Goal: Task Accomplishment & Management: Manage account settings

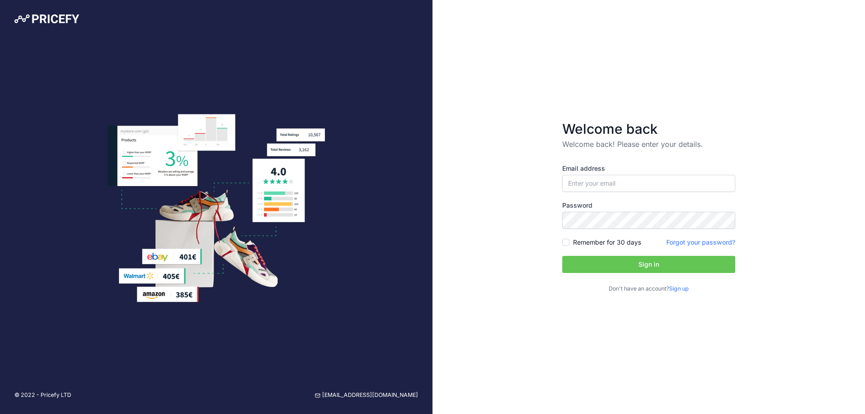
click at [0, 413] on nordpass-portal at bounding box center [0, 414] width 0 height 0
type input "[EMAIL_ADDRESS][DOMAIN_NAME]"
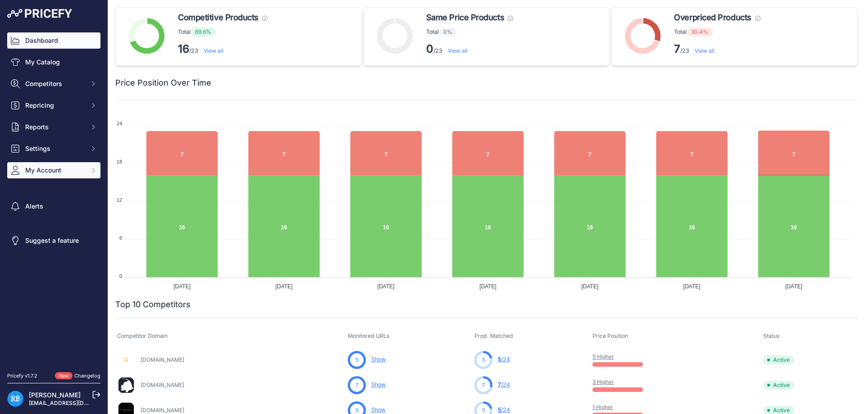
click at [77, 168] on span "My Account" at bounding box center [54, 170] width 59 height 9
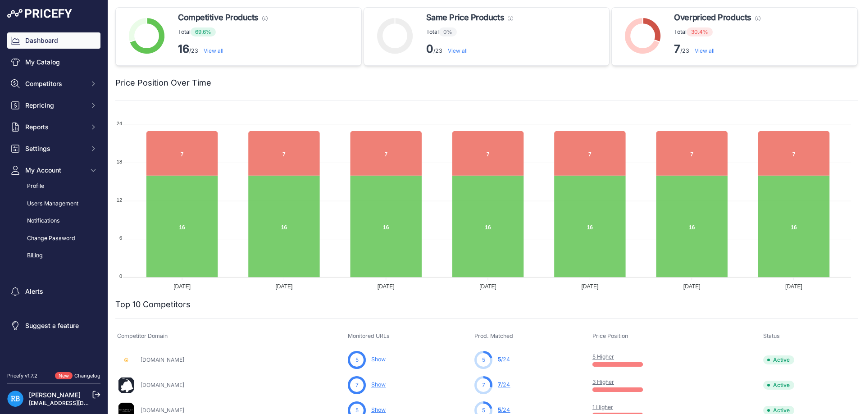
click at [35, 254] on link "Billing" at bounding box center [53, 256] width 93 height 16
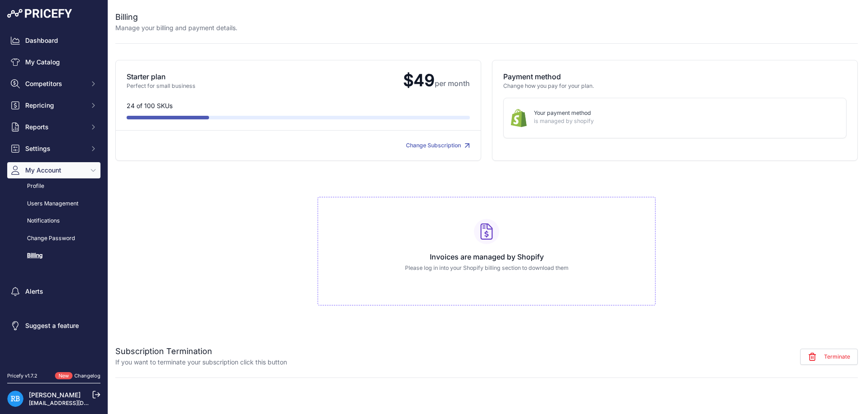
click at [430, 145] on link "Change Subscription" at bounding box center [438, 145] width 64 height 7
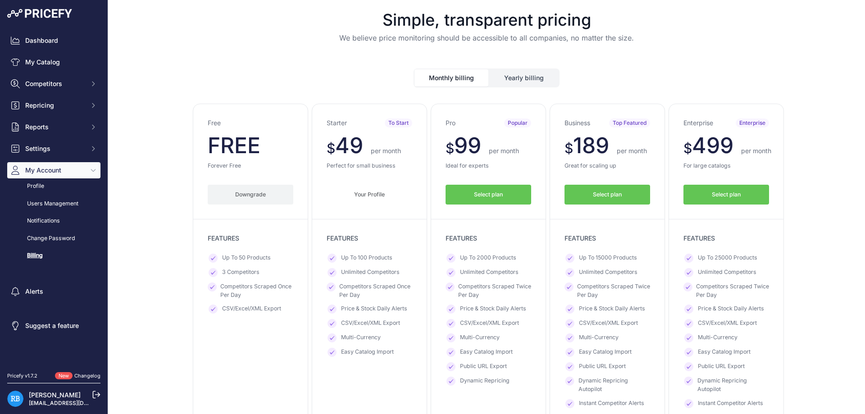
click at [237, 193] on button "Downgrade" at bounding box center [251, 195] width 86 height 20
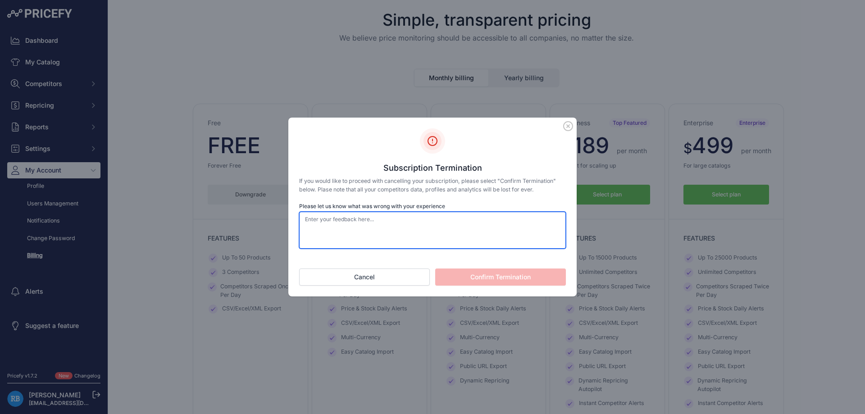
click at [396, 231] on textarea "Please let us know what was wrong with your experience" at bounding box center [432, 230] width 267 height 37
type textarea "The website scraping is not working as efficiently as it should"
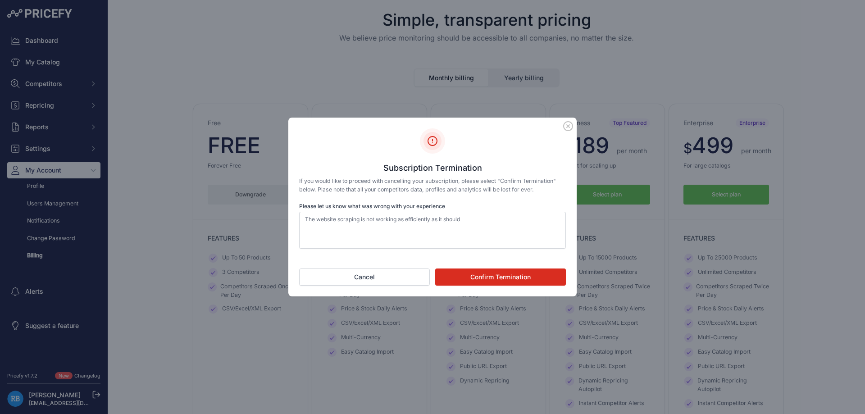
click at [516, 281] on button "Confirm Termination" at bounding box center [500, 276] width 131 height 17
